Goal: Task Accomplishment & Management: Complete application form

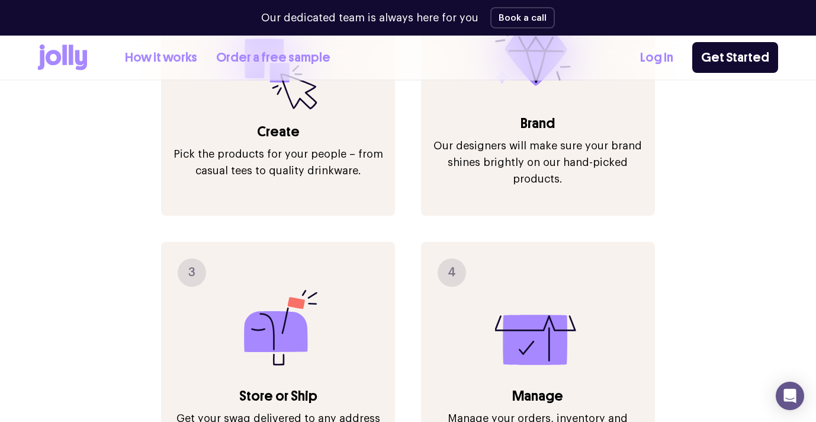
scroll to position [1404, 0]
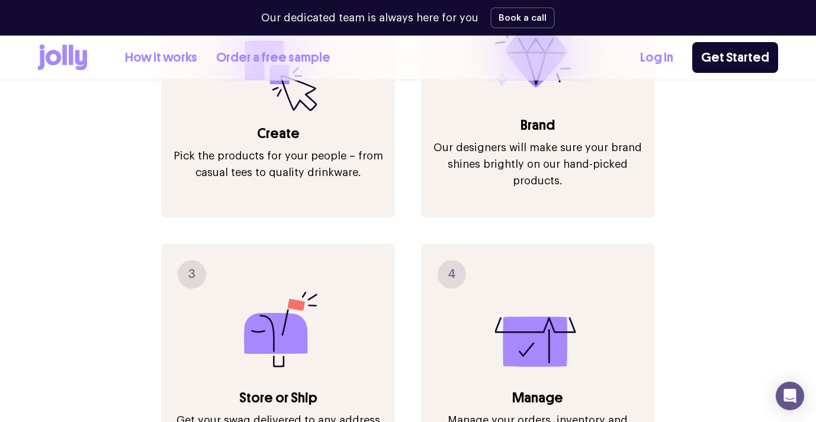
click at [312, 147] on p "Pick the products for your people – from casual tees to quality drinkware." at bounding box center [278, 163] width 210 height 33
click at [260, 124] on h3 "Create" at bounding box center [278, 133] width 210 height 19
click at [161, 62] on link "How it works" at bounding box center [161, 58] width 72 height 20
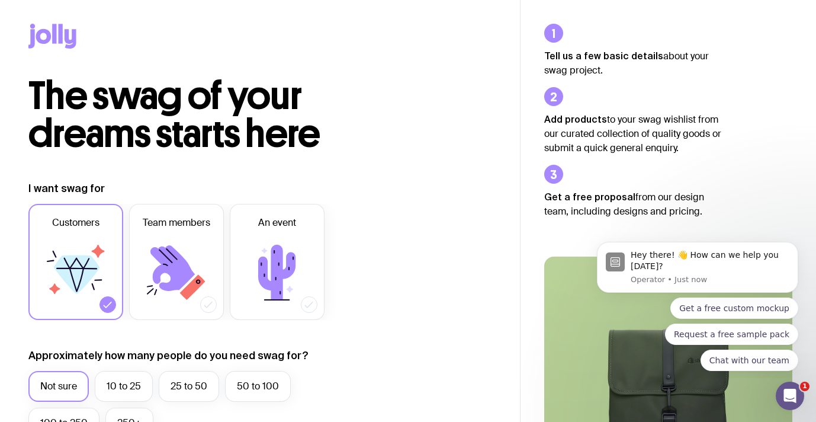
click at [121, 262] on label "Customers" at bounding box center [75, 262] width 95 height 116
click at [0, 0] on input "Customers" at bounding box center [0, 0] width 0 height 0
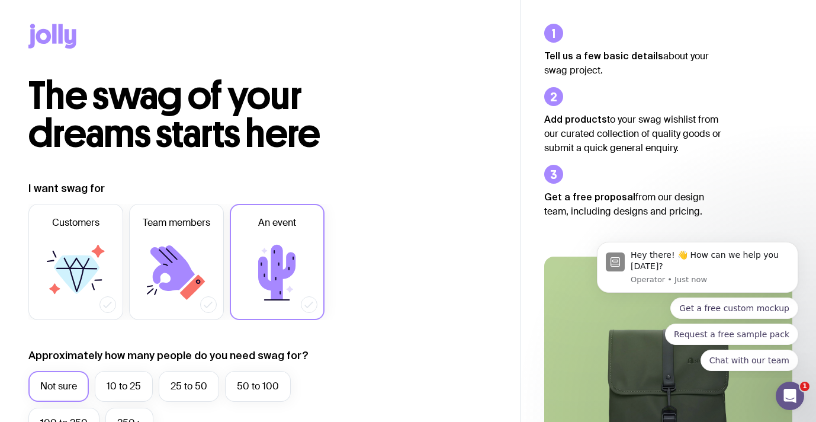
click at [259, 240] on icon at bounding box center [277, 272] width 71 height 71
click at [0, 0] on input "An event" at bounding box center [0, 0] width 0 height 0
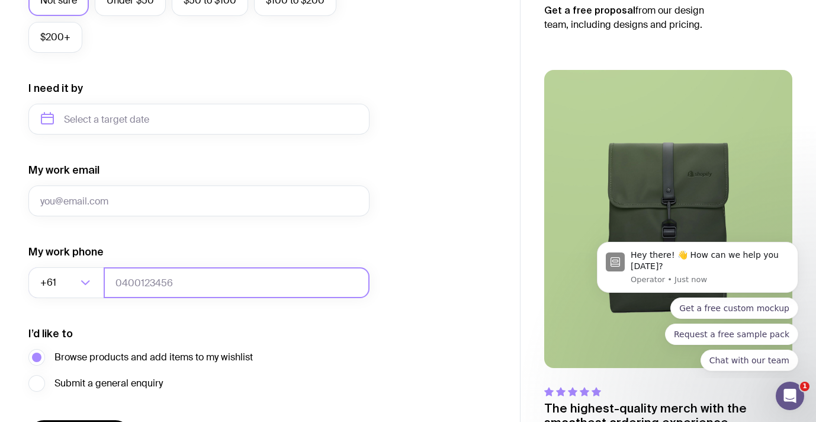
scroll to position [585, 0]
